Goal: Book appointment/travel/reservation

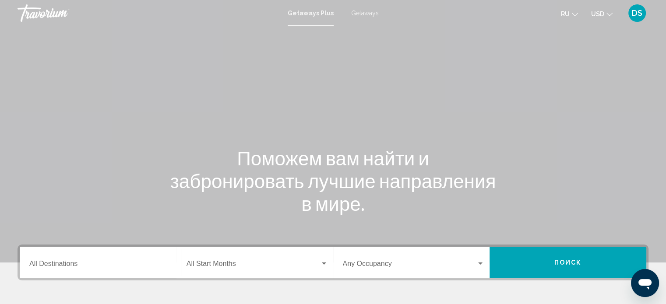
click at [364, 13] on span "Getaways" at bounding box center [365, 13] width 28 height 7
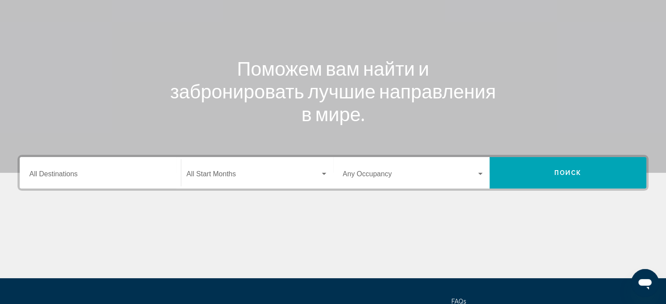
scroll to position [171, 0]
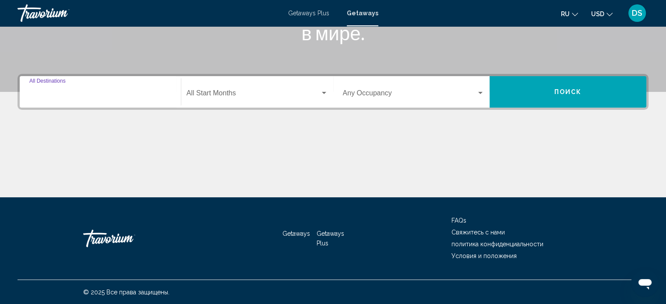
click at [97, 91] on input "Destination All Destinations" at bounding box center [100, 95] width 142 height 8
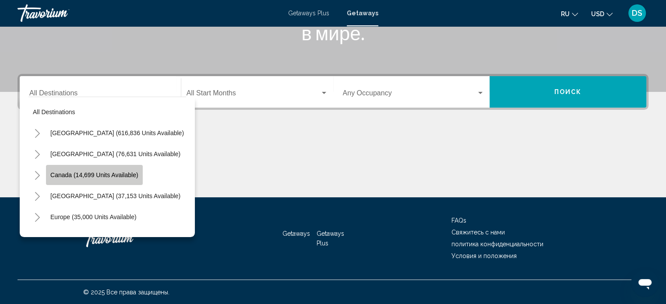
click at [98, 172] on span "Canada (14,699 units available)" at bounding box center [94, 175] width 88 height 7
type input "**********"
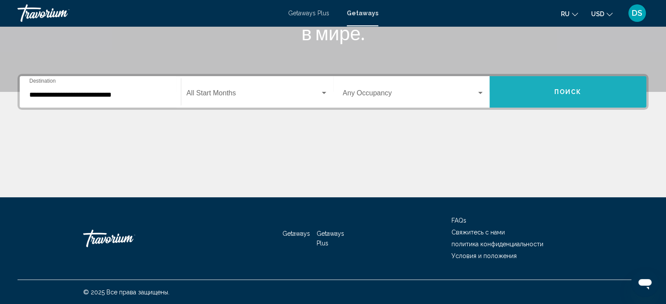
click at [566, 95] on button "Поиск" at bounding box center [568, 92] width 157 height 32
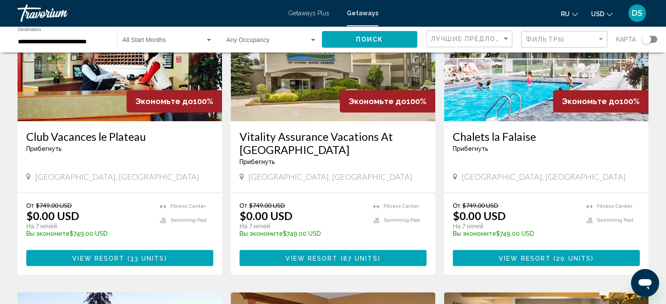
scroll to position [832, 0]
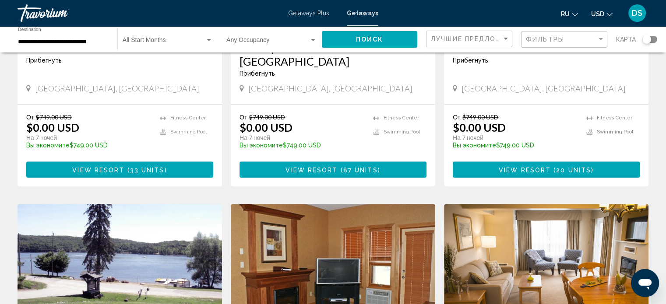
click at [328, 166] on span "View Resort" at bounding box center [312, 169] width 52 height 7
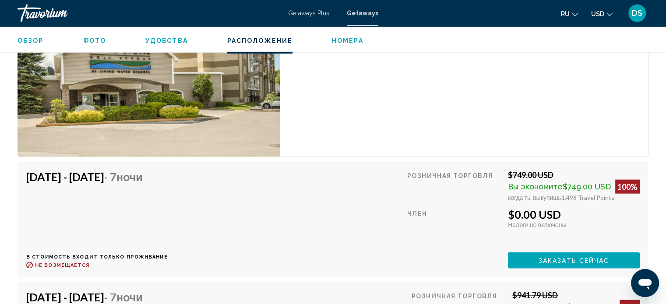
scroll to position [1626, 0]
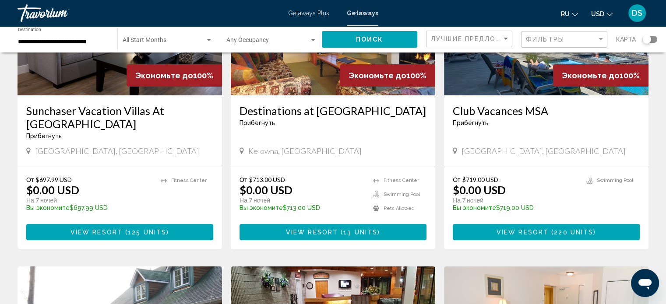
scroll to position [131, 0]
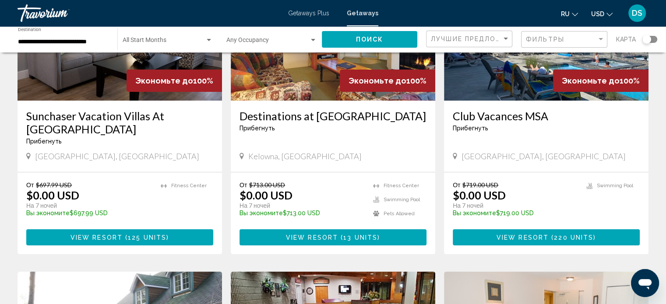
click at [322, 234] on span "View Resort" at bounding box center [312, 237] width 52 height 7
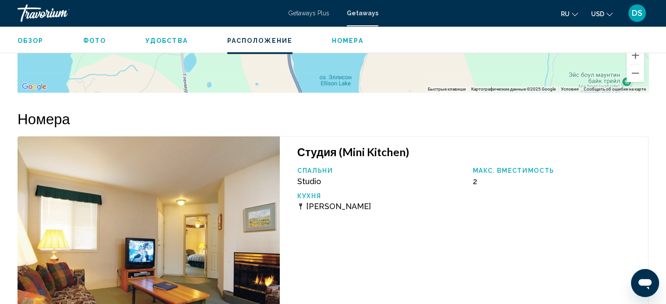
scroll to position [1561, 0]
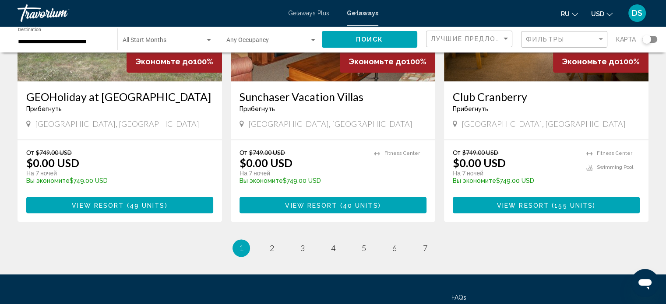
scroll to position [1136, 0]
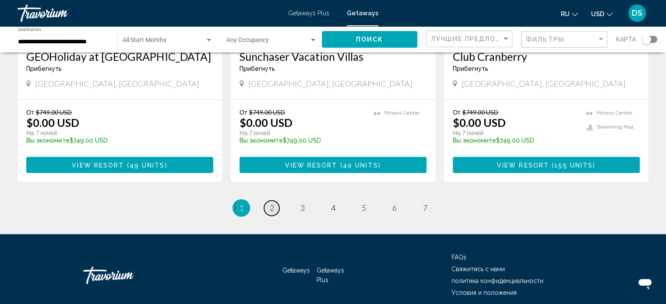
click at [272, 203] on span "2" at bounding box center [272, 208] width 4 height 10
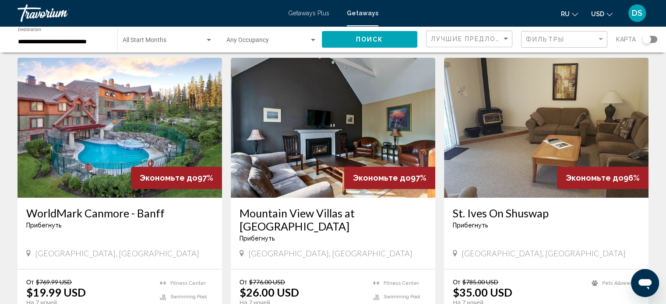
scroll to position [350, 0]
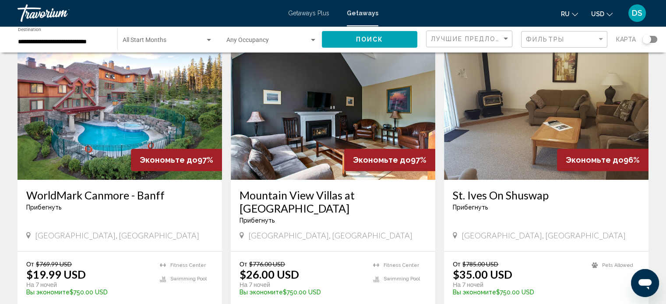
click at [102, 202] on h3 "WorldMark Canmore - Banff" at bounding box center [119, 195] width 187 height 13
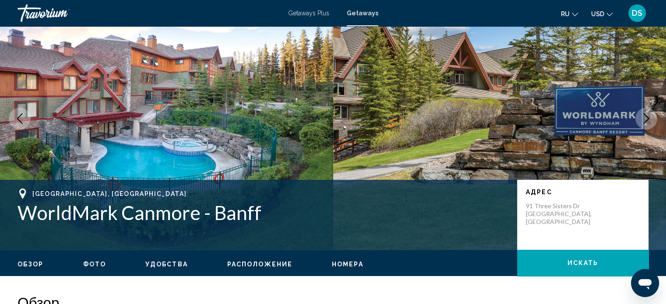
scroll to position [93, 0]
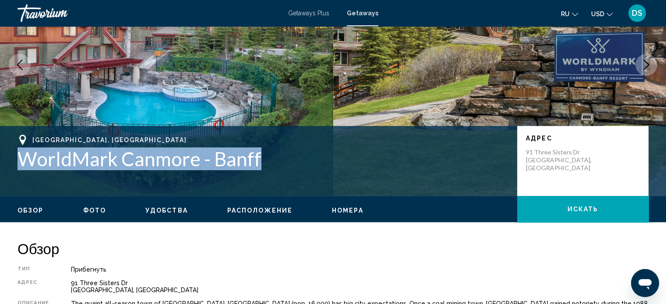
drag, startPoint x: 261, startPoint y: 158, endPoint x: 10, endPoint y: 163, distance: 251.5
click at [10, 163] on div "[GEOGRAPHIC_DATA], [GEOGRAPHIC_DATA] WorldMark [GEOGRAPHIC_DATA] - Banff Адрес …" at bounding box center [333, 161] width 666 height 53
copy h1 "WorldMark Canmore - Banff"
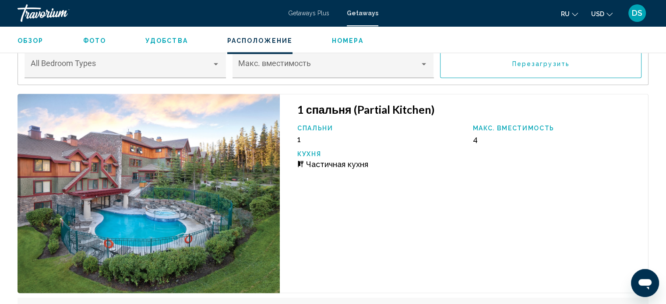
scroll to position [1542, 0]
